Goal: Complete application form: Complete application form

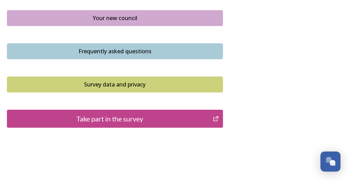
scroll to position [553, 0]
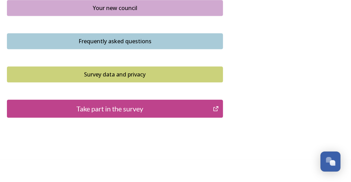
click at [108, 110] on div "Take part in the survey" at bounding box center [110, 108] width 198 height 10
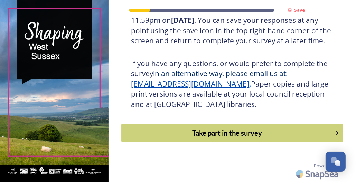
scroll to position [170, 0]
click at [227, 136] on div "Take part in the survey" at bounding box center [227, 133] width 204 height 10
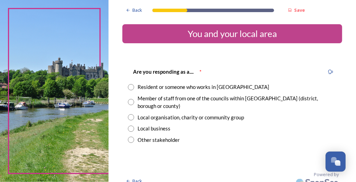
click at [131, 86] on input "radio" at bounding box center [131, 87] width 6 height 6
radio input "true"
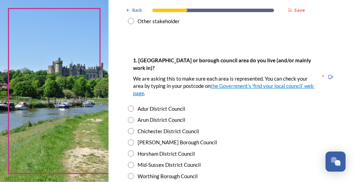
scroll to position [138, 0]
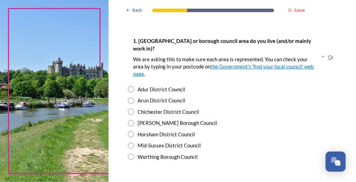
click at [131, 120] on input "radio" at bounding box center [131, 123] width 6 height 6
radio input "true"
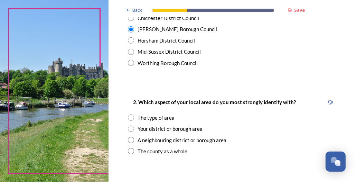
scroll to position [242, 0]
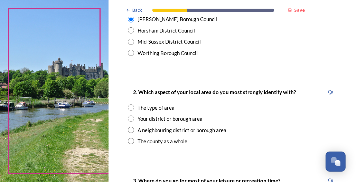
click at [132, 115] on input "radio" at bounding box center [131, 118] width 6 height 6
radio input "true"
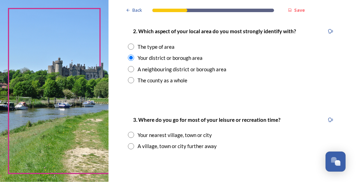
scroll to position [311, 0]
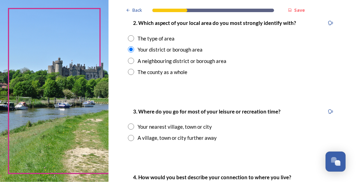
click at [131, 123] on input "radio" at bounding box center [131, 126] width 6 height 6
radio input "true"
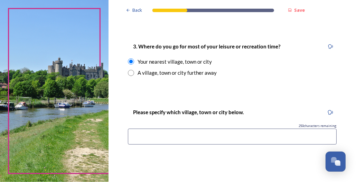
scroll to position [380, 0]
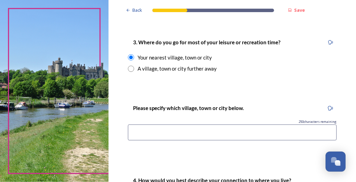
click at [147, 127] on input at bounding box center [232, 132] width 209 height 16
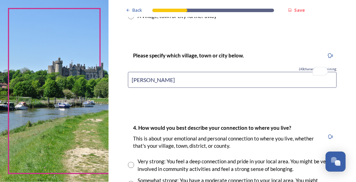
scroll to position [449, 0]
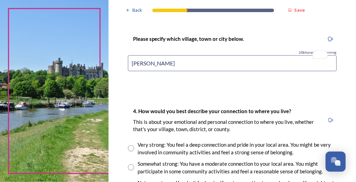
type input "[PERSON_NAME]"
click at [133, 164] on input "radio" at bounding box center [131, 167] width 6 height 6
radio input "true"
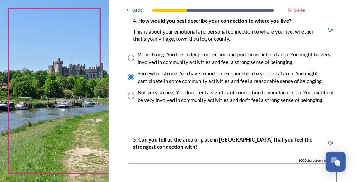
scroll to position [553, 0]
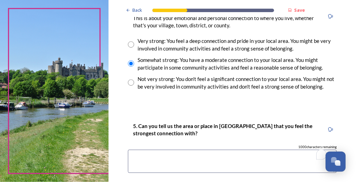
click at [149, 151] on textarea "To enrich screen reader interactions, please activate Accessibility in Grammarl…" at bounding box center [232, 161] width 209 height 23
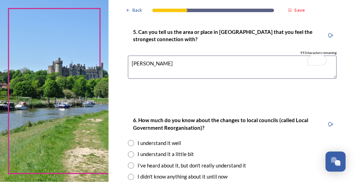
scroll to position [657, 0]
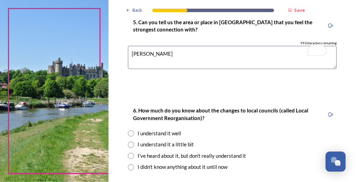
type textarea "[PERSON_NAME]"
click at [132, 153] on input "radio" at bounding box center [131, 156] width 6 height 6
radio input "true"
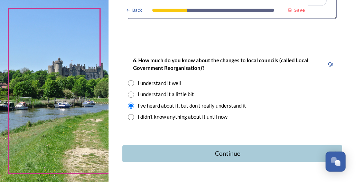
scroll to position [718, 0]
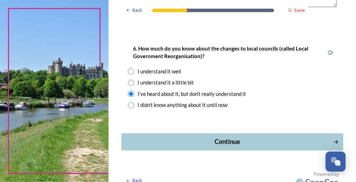
click at [223, 138] on div "Continue" at bounding box center [227, 141] width 205 height 9
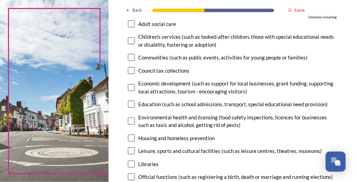
scroll to position [103, 0]
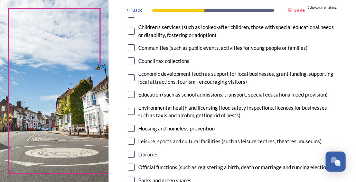
click at [134, 128] on input "checkbox" at bounding box center [131, 128] width 7 height 7
checkbox input "true"
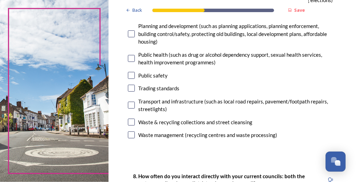
scroll to position [276, 0]
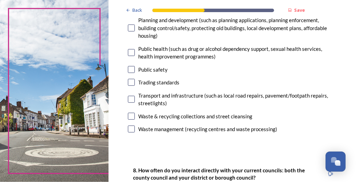
click at [132, 130] on input "checkbox" at bounding box center [131, 128] width 7 height 7
checkbox input "true"
click at [134, 117] on input "checkbox" at bounding box center [131, 116] width 7 height 7
checkbox input "true"
click at [132, 100] on input "checkbox" at bounding box center [131, 99] width 7 height 7
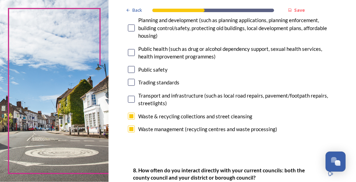
checkbox input "true"
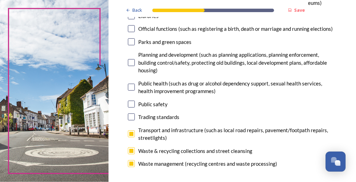
scroll to position [207, 0]
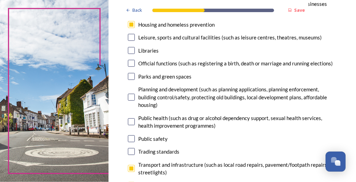
click at [131, 76] on input "checkbox" at bounding box center [131, 76] width 7 height 7
checkbox input "true"
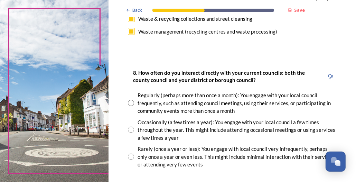
scroll to position [380, 0]
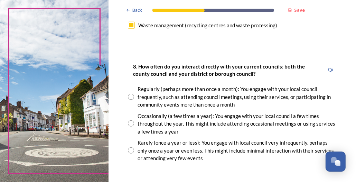
click at [130, 123] on input "radio" at bounding box center [131, 123] width 6 height 6
radio input "true"
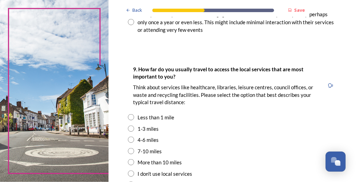
scroll to position [553, 0]
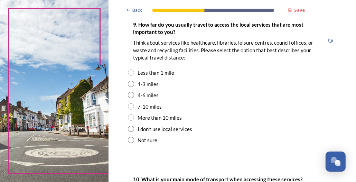
click at [131, 83] on input "radio" at bounding box center [131, 84] width 6 height 6
radio input "true"
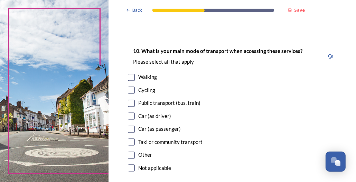
scroll to position [691, 0]
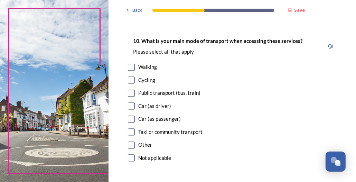
click at [131, 106] on input "checkbox" at bounding box center [131, 106] width 7 height 7
checkbox input "true"
click at [132, 92] on input "checkbox" at bounding box center [131, 93] width 7 height 7
checkbox input "true"
click at [133, 65] on input "checkbox" at bounding box center [131, 67] width 7 height 7
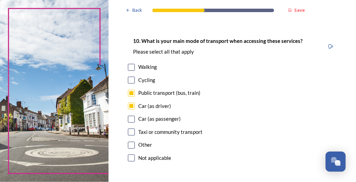
checkbox input "true"
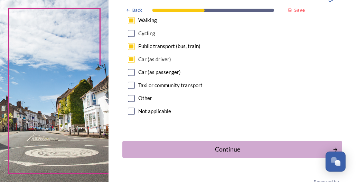
scroll to position [753, 0]
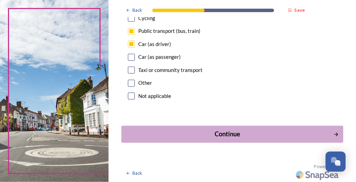
click at [227, 136] on div "Continue" at bounding box center [227, 133] width 205 height 9
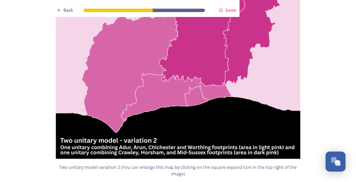
scroll to position [864, 0]
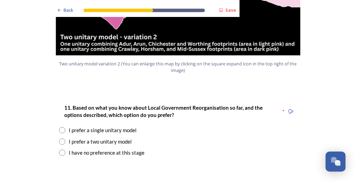
click at [59, 138] on input "radio" at bounding box center [62, 141] width 6 height 6
radio input "true"
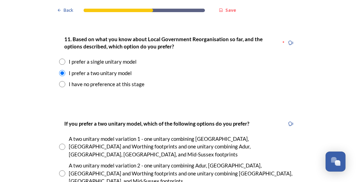
scroll to position [933, 0]
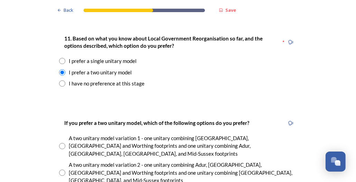
click at [61, 169] on input "radio" at bounding box center [62, 172] width 6 height 6
radio input "true"
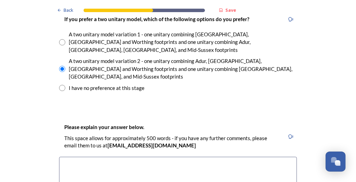
scroll to position [1071, 0]
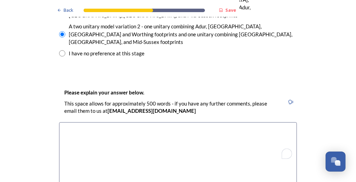
click at [75, 122] on textarea "To enrich screen reader interactions, please activate Accessibility in Grammarl…" at bounding box center [178, 161] width 238 height 78
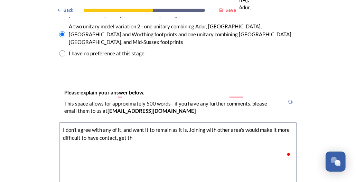
click at [76, 122] on textarea "I don't agree with any of it, and want it to remain as it is. Joining with othe…" at bounding box center [178, 161] width 238 height 78
click at [130, 122] on textarea "I don't agree with any of it and want it to remain as it is. Joining with other…" at bounding box center [178, 161] width 238 height 78
click at [105, 122] on textarea "I don't agree with any of it and want it to remain as it is. Joining with other…" at bounding box center [178, 161] width 238 height 78
drag, startPoint x: 105, startPoint y: 102, endPoint x: 323, endPoint y: 59, distance: 221.8
click at [323, 59] on div "Back Save Prioritising future services As explained on our Shaping [GEOGRAPHIC_…" at bounding box center [178, 137] width 356 height 2416
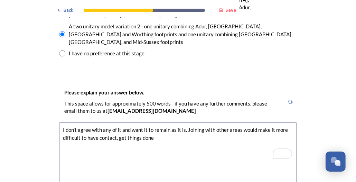
click at [152, 122] on textarea "I don't agree with any of it and want it to remain as it is. Joining with other…" at bounding box center [178, 161] width 238 height 78
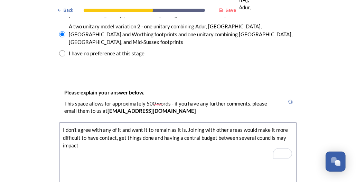
click at [271, 100] on p "This space allows for approximately 500 words - if you have any further comment…" at bounding box center [171, 107] width 215 height 15
click at [82, 122] on textarea "I don't agree with any of it and want it to remain as it is. Joining with other…" at bounding box center [178, 161] width 238 height 78
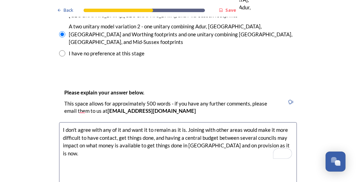
click at [147, 122] on textarea "I don't agree with any of it and want it to remain as it is. Joining with other…" at bounding box center [178, 161] width 238 height 78
click at [124, 167] on div "Please explain your answer below. This space allows for approximately 500 words…" at bounding box center [178, 147] width 249 height 132
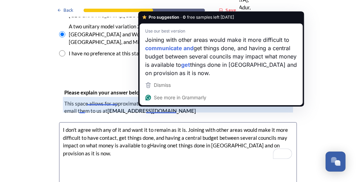
click at [182, 126] on textarea "I don't agree with any of it and want it to remain as it is. Joining with other…" at bounding box center [178, 161] width 238 height 78
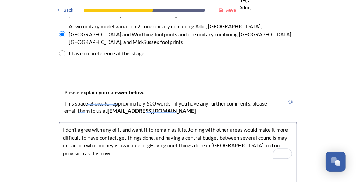
drag, startPoint x: 191, startPoint y: 129, endPoint x: 188, endPoint y: 120, distance: 9.1
click at [189, 122] on textarea "I don't agree with any of it and want it to remain as it is. Joining with other…" at bounding box center [178, 161] width 238 height 78
drag, startPoint x: 182, startPoint y: 118, endPoint x: 177, endPoint y: 118, distance: 4.1
click at [178, 122] on textarea "I don't agree with any of it and want it to remain as it is. Joining with other…" at bounding box center [178, 161] width 238 height 78
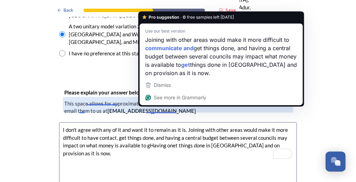
click at [172, 122] on textarea "I don't agree with any of it and want it to remain as it is. Joining with other…" at bounding box center [178, 161] width 238 height 78
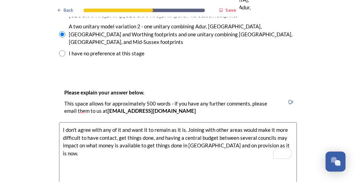
click at [275, 122] on textarea "I don't agree with any of it and want it to remain as it is. Joining with other…" at bounding box center [178, 161] width 238 height 78
drag, startPoint x: 275, startPoint y: 144, endPoint x: 287, endPoint y: 121, distance: 25.2
click at [286, 126] on textarea "I don't agree with any of it and want it to remain as it is. Joining with other…" at bounding box center [178, 161] width 238 height 78
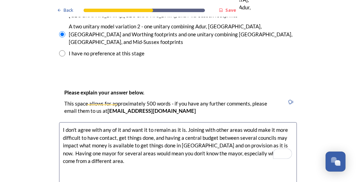
click at [102, 125] on textarea "I don't agree with any of it and want it to remain as it is. Joining with other…" at bounding box center [178, 161] width 238 height 78
drag, startPoint x: 111, startPoint y: 136, endPoint x: 106, endPoint y: 135, distance: 4.9
click at [106, 136] on textarea "I don't agree with any of it and want it to remain as it is. Joining with other…" at bounding box center [178, 161] width 238 height 78
click at [84, 144] on textarea "I don't agree with any of it and want it to remain as it is. Joining with other…" at bounding box center [178, 161] width 238 height 78
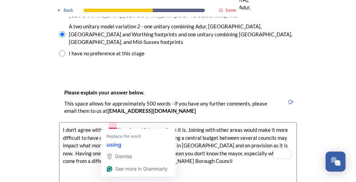
click at [113, 125] on textarea "I don't agree with any of it and want it to remain as it is. Joining with other…" at bounding box center [178, 161] width 238 height 78
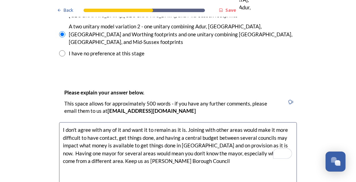
click at [180, 124] on textarea "I don't agree with any of it and want it to remain as it is. Joining with other…" at bounding box center [178, 161] width 238 height 78
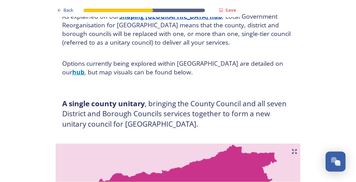
scroll to position [0, 0]
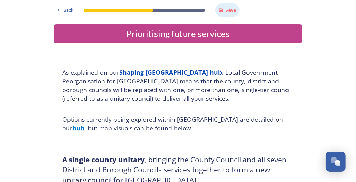
click at [227, 10] on strong "Save" at bounding box center [230, 10] width 11 height 6
drag, startPoint x: 156, startPoint y: 106, endPoint x: 196, endPoint y: 138, distance: 50.6
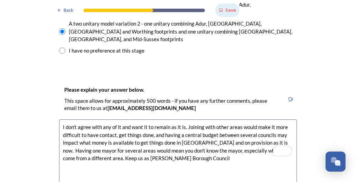
scroll to position [1071, 0]
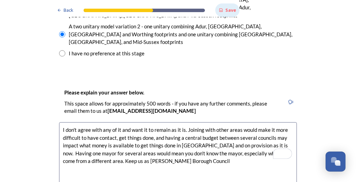
click at [182, 126] on textarea "I don't agree with any of it and want it to remain as it is. Joining with other…" at bounding box center [178, 161] width 238 height 78
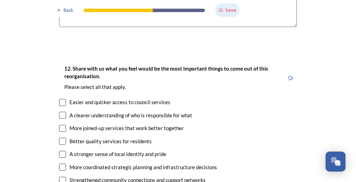
scroll to position [1279, 0]
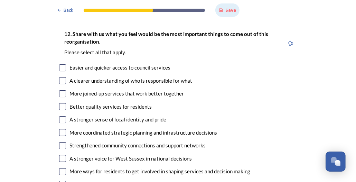
type textarea "I don't agree with any of it and want it to remain as it is. Joining with other…"
checkbox input "true"
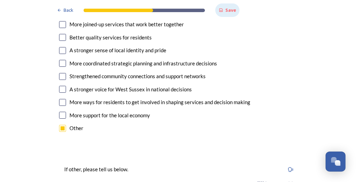
scroll to position [1383, 0]
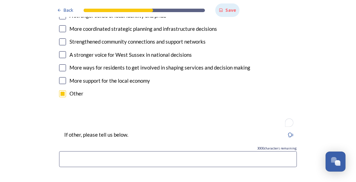
click at [77, 151] on input "To enrich screen reader interactions, please activate Accessibility in Grammarl…" at bounding box center [178, 159] width 238 height 16
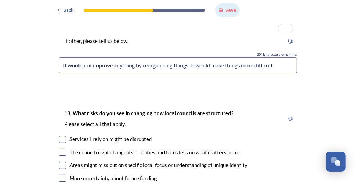
scroll to position [1486, 0]
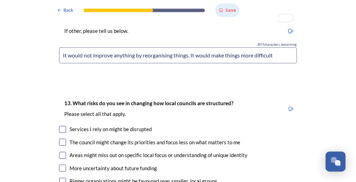
type input "It would not improve anything by reorganising things. It would make things more…"
click at [60, 139] on input "checkbox" at bounding box center [62, 142] width 7 height 7
checkbox input "true"
click at [61, 126] on input "checkbox" at bounding box center [62, 129] width 7 height 7
checkbox input "true"
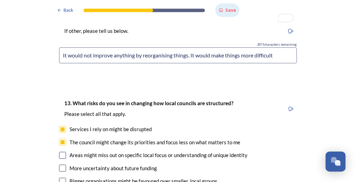
click at [63, 152] on input "checkbox" at bounding box center [62, 155] width 7 height 7
checkbox input "true"
click at [60, 165] on input "checkbox" at bounding box center [62, 168] width 7 height 7
checkbox input "true"
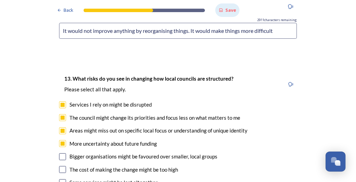
scroll to position [1521, 0]
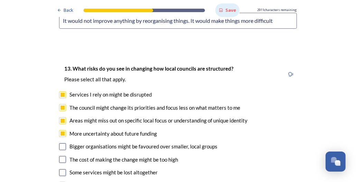
click at [62, 143] on input "checkbox" at bounding box center [62, 146] width 7 height 7
checkbox input "true"
click at [62, 156] on input "checkbox" at bounding box center [62, 159] width 7 height 7
checkbox input "true"
click at [62, 169] on input "checkbox" at bounding box center [62, 172] width 7 height 7
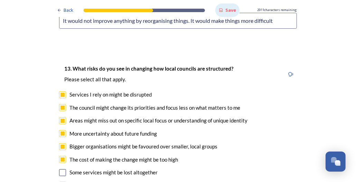
checkbox input "true"
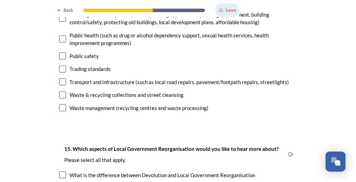
scroll to position [2005, 0]
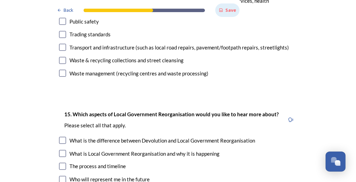
click at [62, 150] on input "checkbox" at bounding box center [62, 153] width 7 height 7
checkbox input "true"
click at [63, 176] on input "checkbox" at bounding box center [62, 179] width 7 height 7
checkbox input "true"
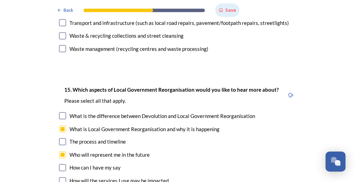
scroll to position [2039, 0]
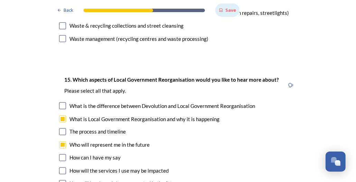
click at [60, 167] on input "checkbox" at bounding box center [62, 170] width 7 height 7
checkbox input "true"
click at [62, 180] on input "checkbox" at bounding box center [62, 183] width 7 height 7
checkbox input "true"
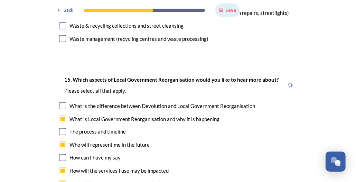
checkbox input "true"
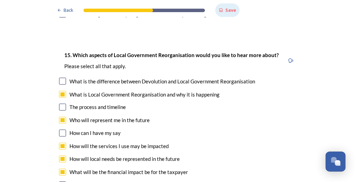
scroll to position [2074, 0]
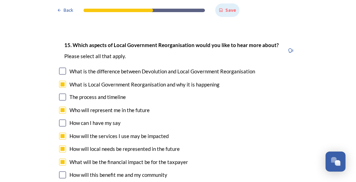
click at [62, 171] on input "checkbox" at bounding box center [62, 174] width 7 height 7
checkbox input "true"
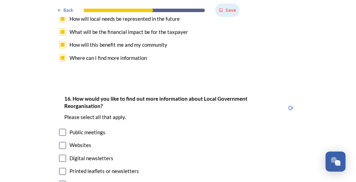
scroll to position [2212, 0]
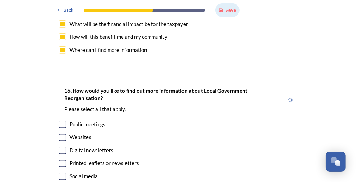
click at [61, 160] on input "checkbox" at bounding box center [62, 163] width 7 height 7
checkbox input "true"
click at [60, 147] on input "checkbox" at bounding box center [62, 150] width 7 height 7
checkbox input "true"
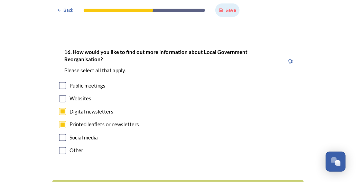
scroll to position [2269, 0]
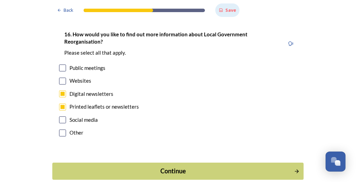
click at [178, 166] on div "Continue" at bounding box center [173, 170] width 234 height 9
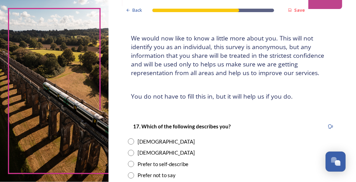
scroll to position [69, 0]
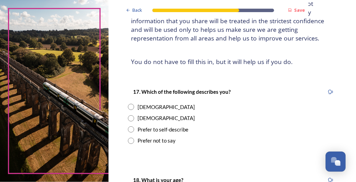
click at [133, 106] on input "radio" at bounding box center [131, 107] width 6 height 6
radio input "true"
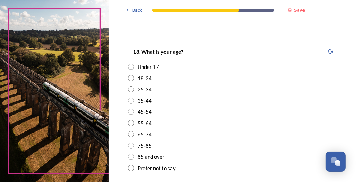
scroll to position [207, 0]
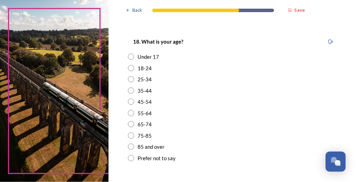
click at [131, 123] on input "radio" at bounding box center [131, 124] width 6 height 6
radio input "true"
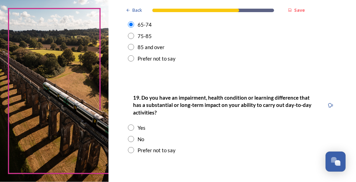
scroll to position [311, 0]
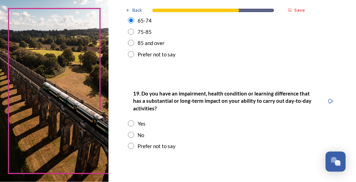
click at [132, 122] on input "radio" at bounding box center [131, 123] width 6 height 6
radio input "true"
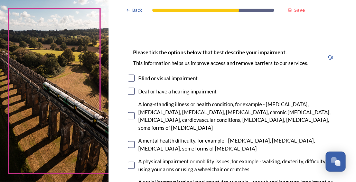
scroll to position [449, 0]
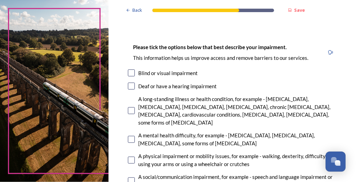
click at [132, 84] on input "checkbox" at bounding box center [131, 86] width 7 height 7
checkbox input "true"
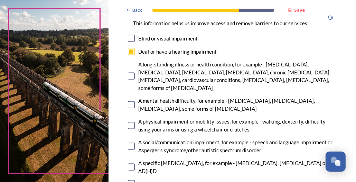
click at [132, 122] on input "checkbox" at bounding box center [131, 125] width 7 height 7
checkbox input "true"
click at [130, 164] on input "checkbox" at bounding box center [131, 167] width 7 height 7
checkbox input "true"
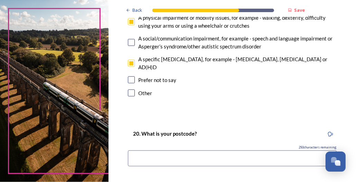
scroll to position [622, 0]
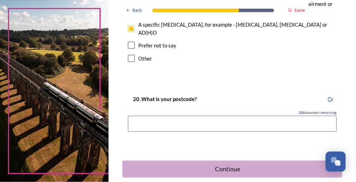
click at [147, 116] on input at bounding box center [232, 124] width 209 height 16
type input "RH11 6AG"
click at [223, 164] on div "Continue" at bounding box center [227, 168] width 205 height 9
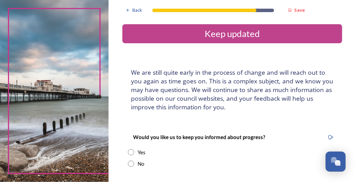
click at [132, 154] on input "radio" at bounding box center [131, 152] width 6 height 6
radio input "true"
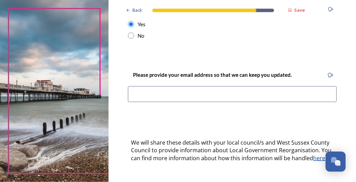
scroll to position [138, 0]
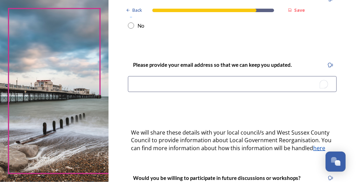
click at [149, 86] on input "To enrich screen reader interactions, please activate Accessibility in Grammarl…" at bounding box center [232, 84] width 209 height 16
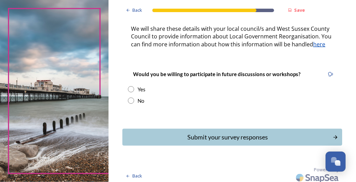
scroll to position [242, 0]
type input "[EMAIL_ADDRESS][DOMAIN_NAME]"
click at [132, 100] on input "radio" at bounding box center [131, 100] width 6 height 6
radio input "true"
click at [225, 138] on div "Submit your survey responses" at bounding box center [227, 136] width 205 height 9
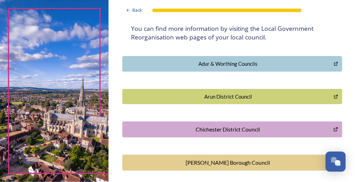
scroll to position [69, 0]
